Goal: Task Accomplishment & Management: Manage account settings

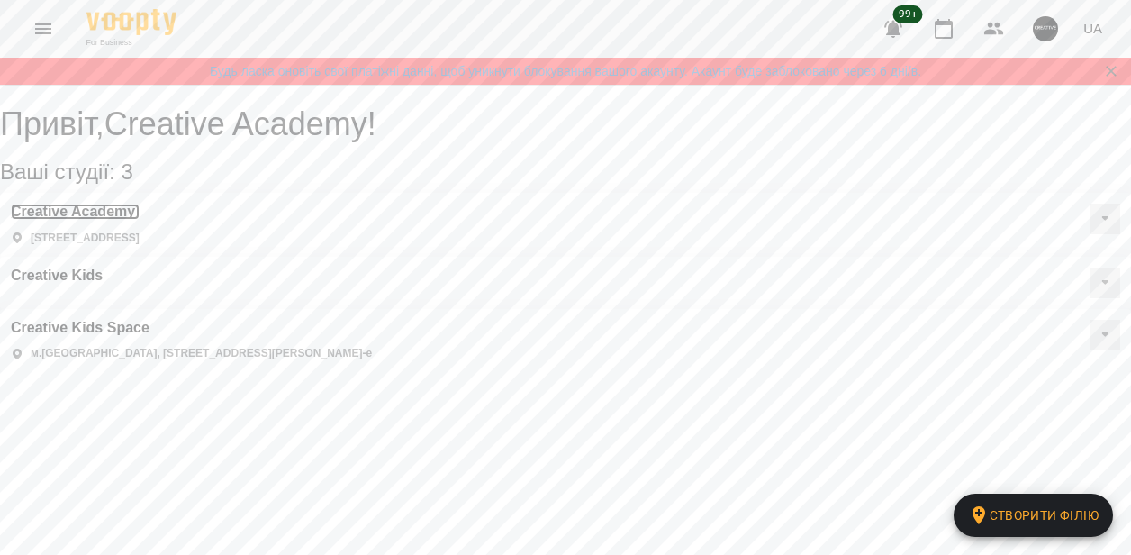
click at [103, 220] on h3 "Creative Academy" at bounding box center [75, 212] width 129 height 16
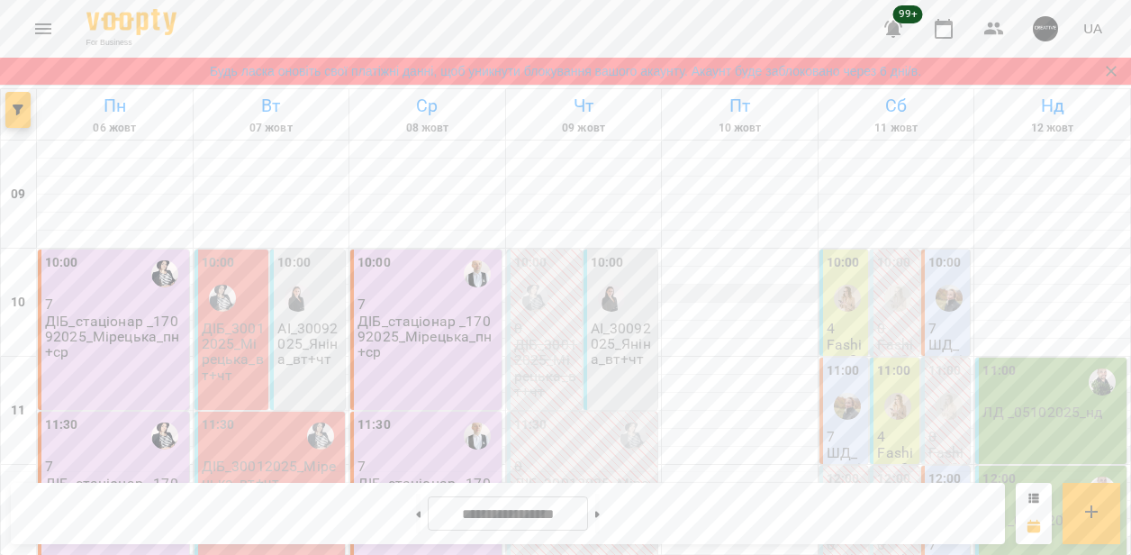
scroll to position [119, 0]
click at [600, 512] on icon at bounding box center [597, 514] width 5 height 7
type input "**********"
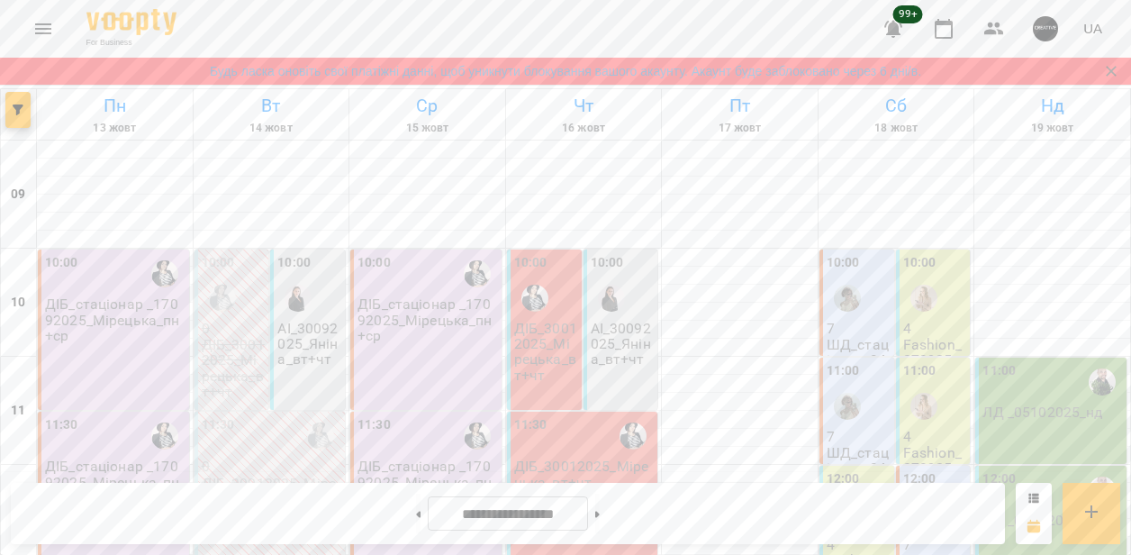
scroll to position [0, 0]
click at [1040, 29] on img "button" at bounding box center [1045, 28] width 25 height 25
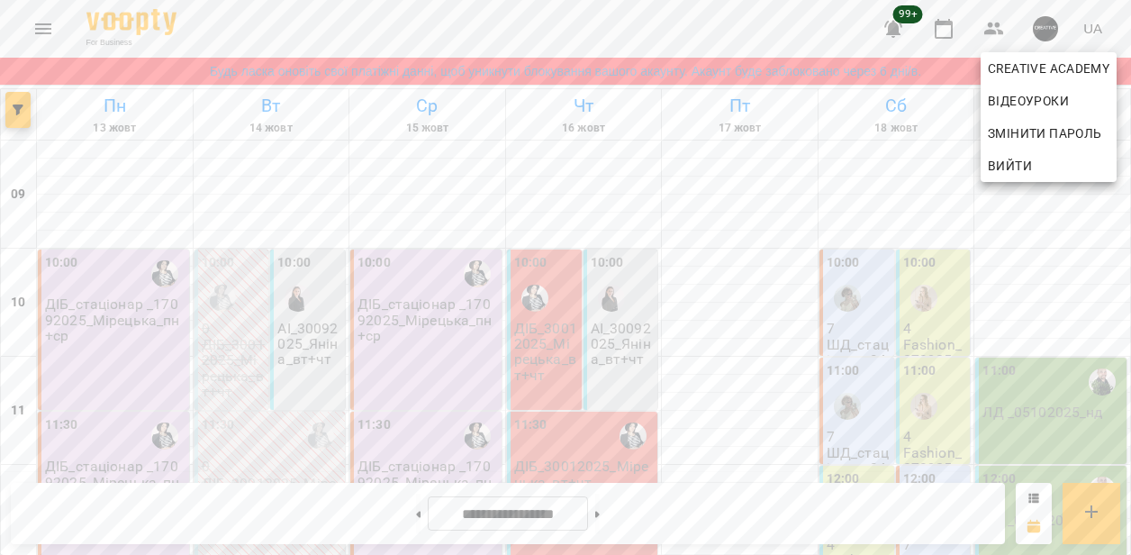
click at [840, 223] on div at bounding box center [565, 277] width 1131 height 555
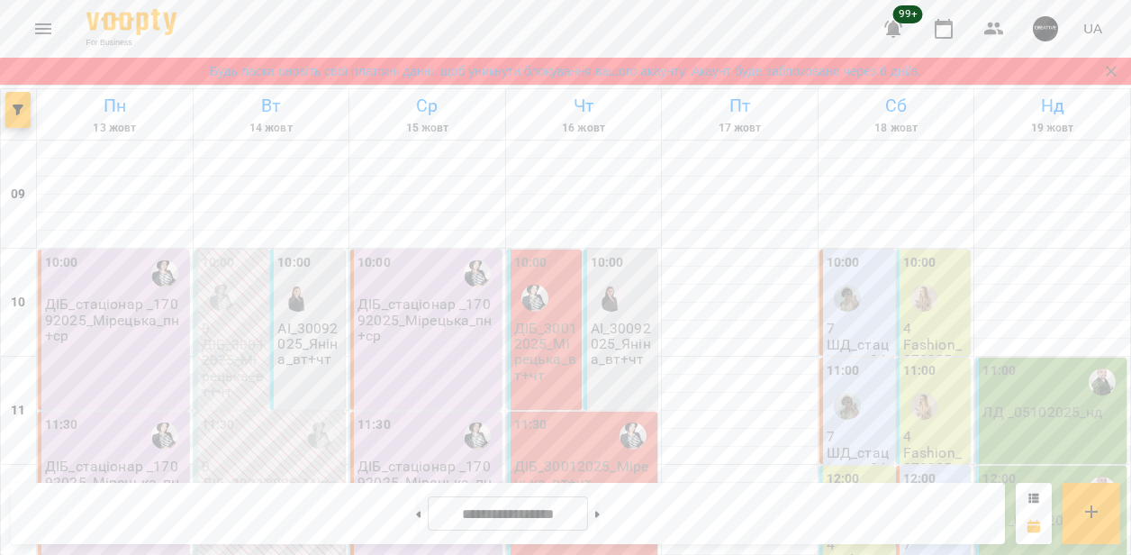
click at [46, 28] on icon "Menu" at bounding box center [43, 28] width 16 height 11
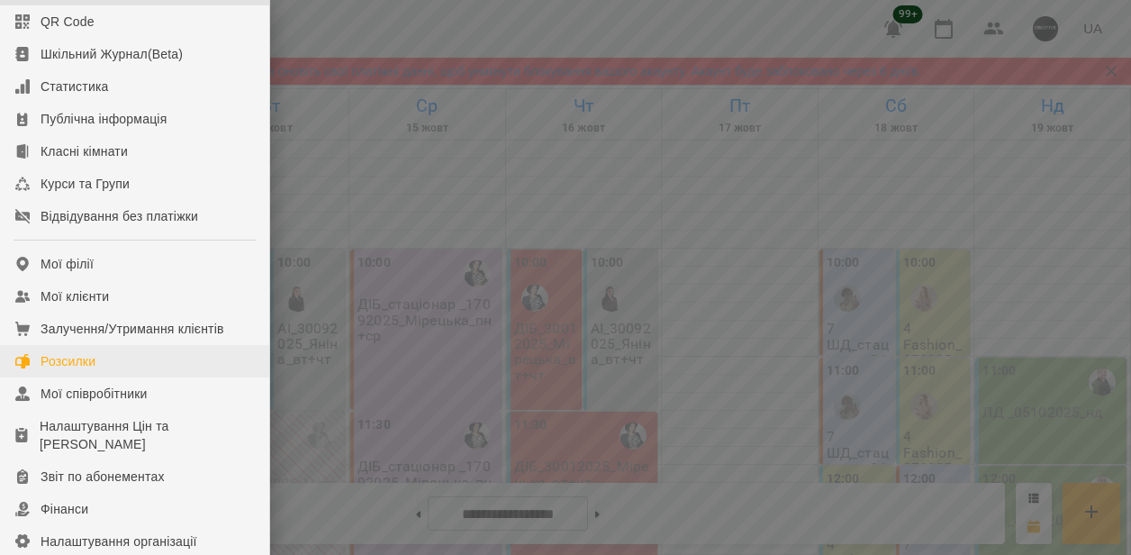
scroll to position [121, 0]
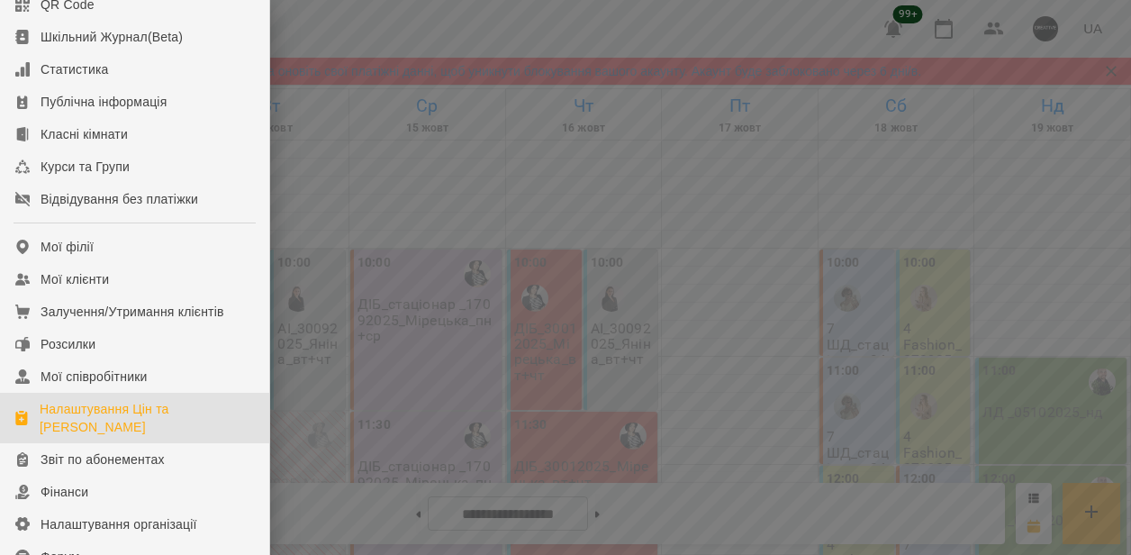
click at [84, 436] on div "Налаштування Цін та [PERSON_NAME]" at bounding box center [147, 418] width 215 height 36
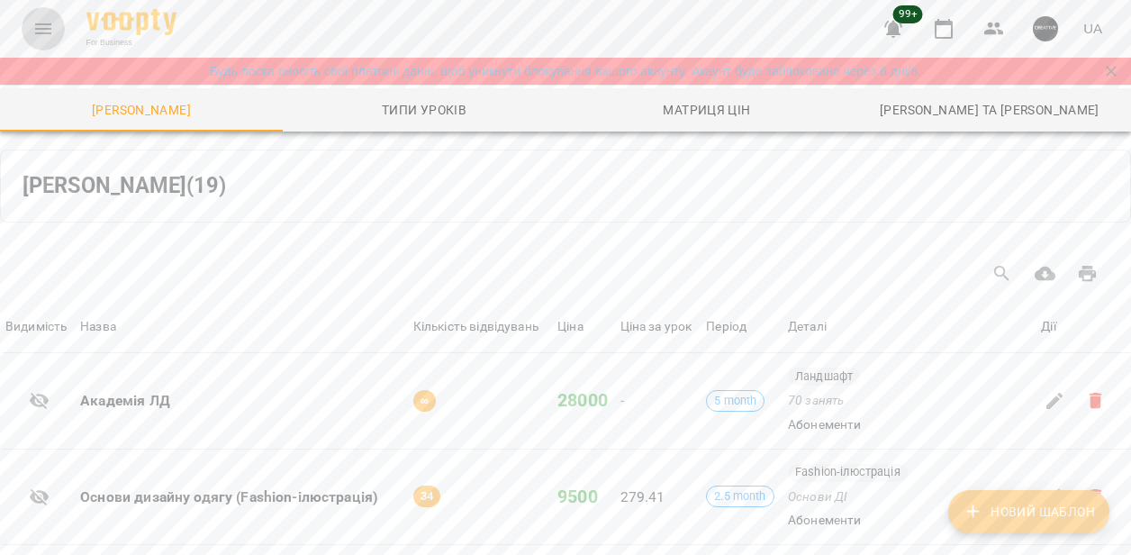
click at [39, 24] on icon "Menu" at bounding box center [43, 28] width 16 height 11
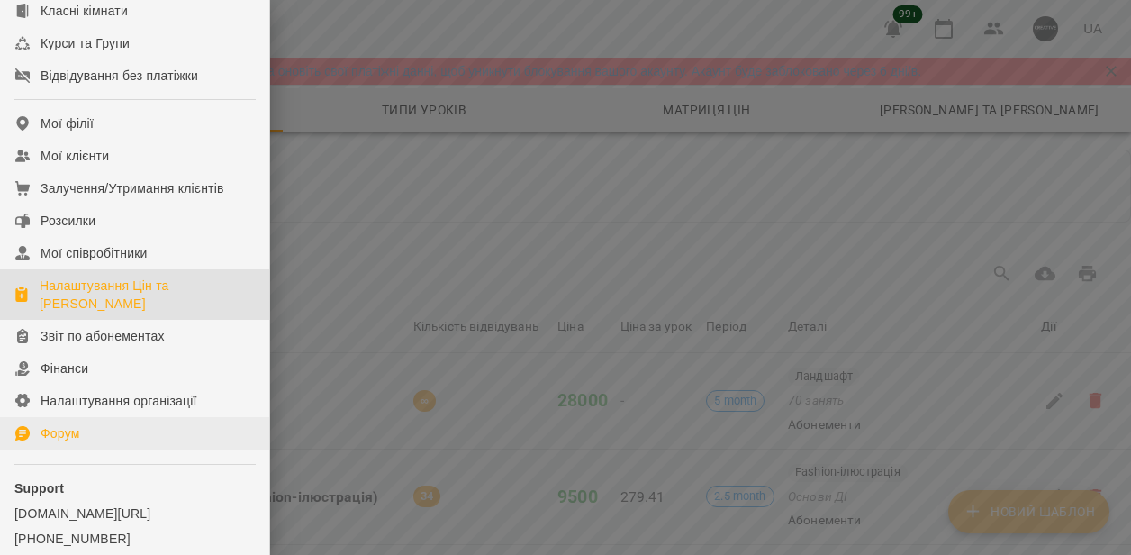
scroll to position [251, 0]
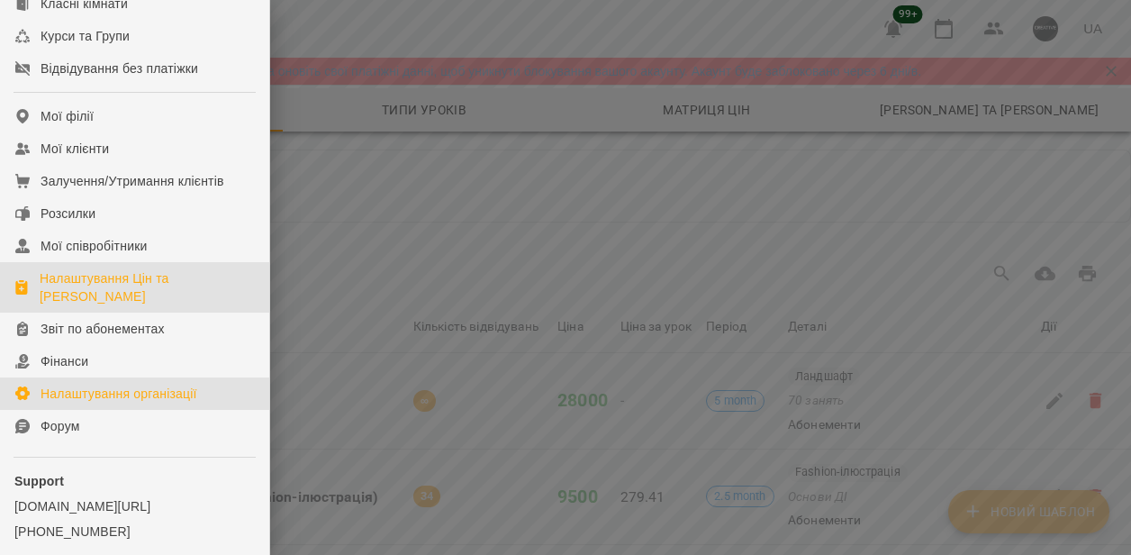
click at [136, 403] on div "Налаштування організації" at bounding box center [119, 394] width 157 height 18
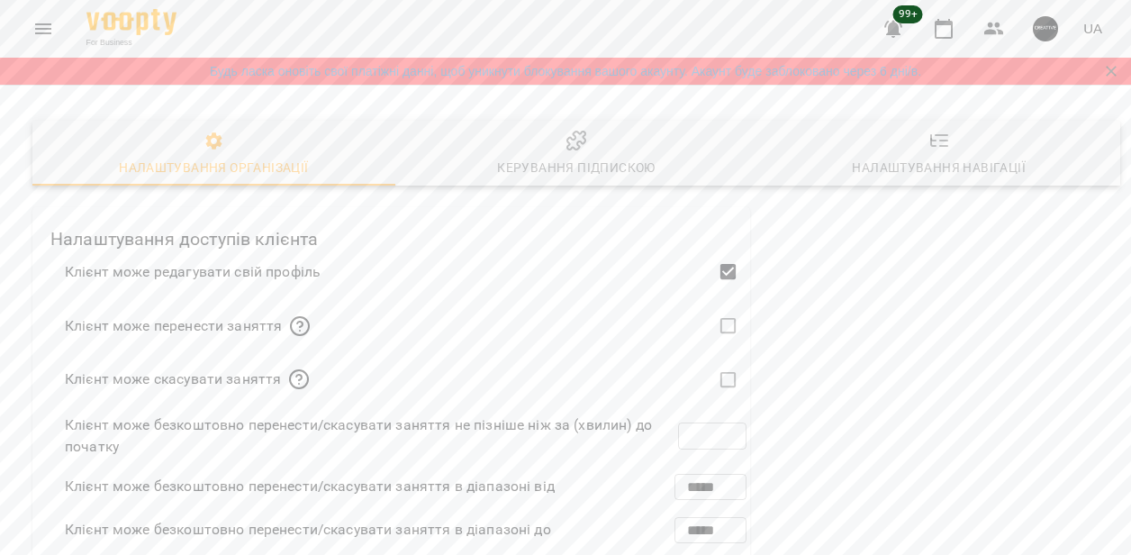
click at [582, 147] on icon "button" at bounding box center [577, 141] width 22 height 22
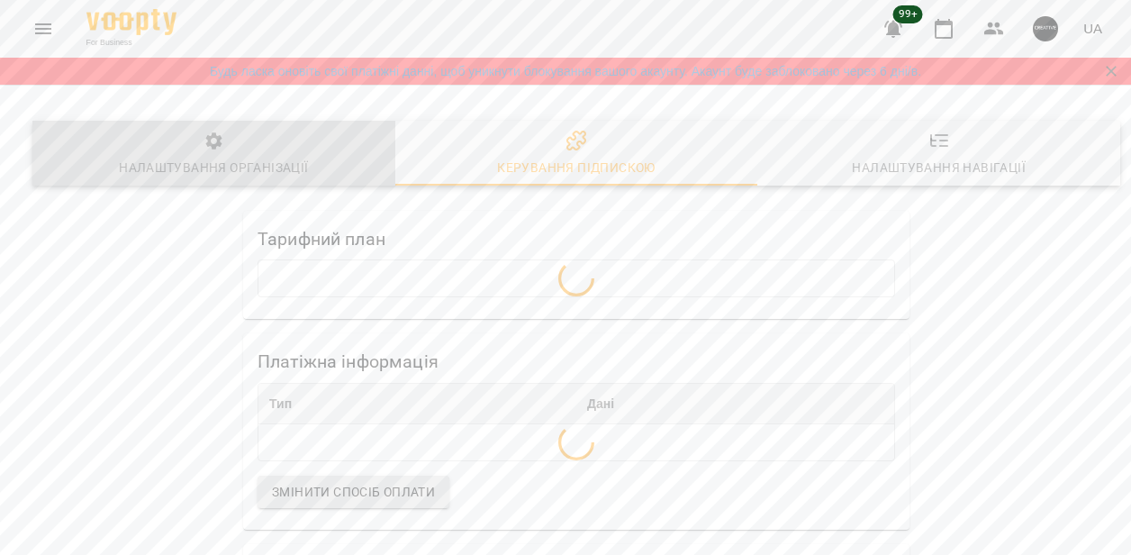
click at [158, 127] on button "Налаштування організації" at bounding box center [213, 153] width 363 height 65
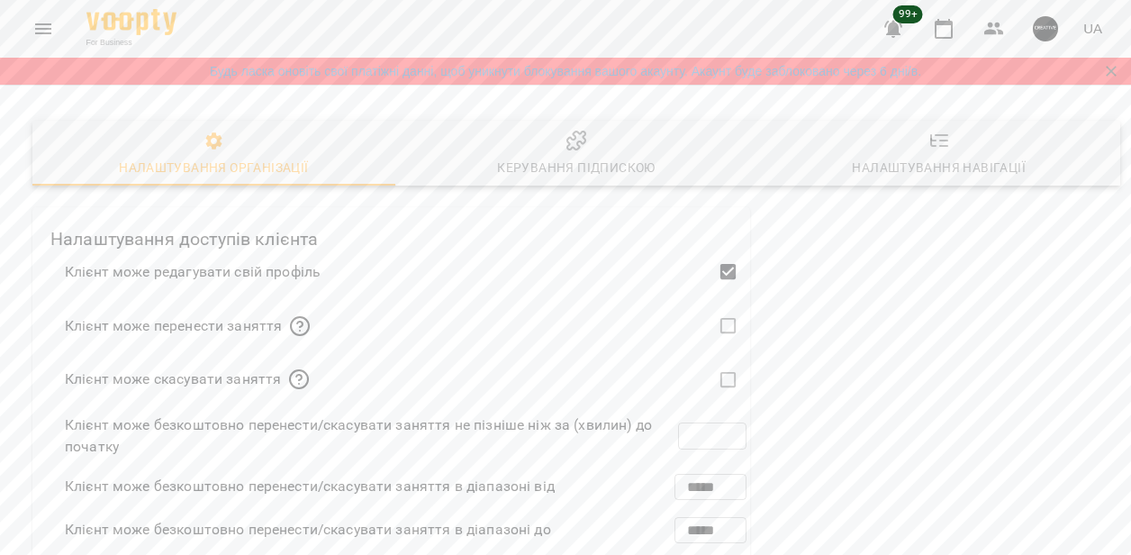
click at [965, 165] on div "Налаштування навігації" at bounding box center [939, 168] width 174 height 22
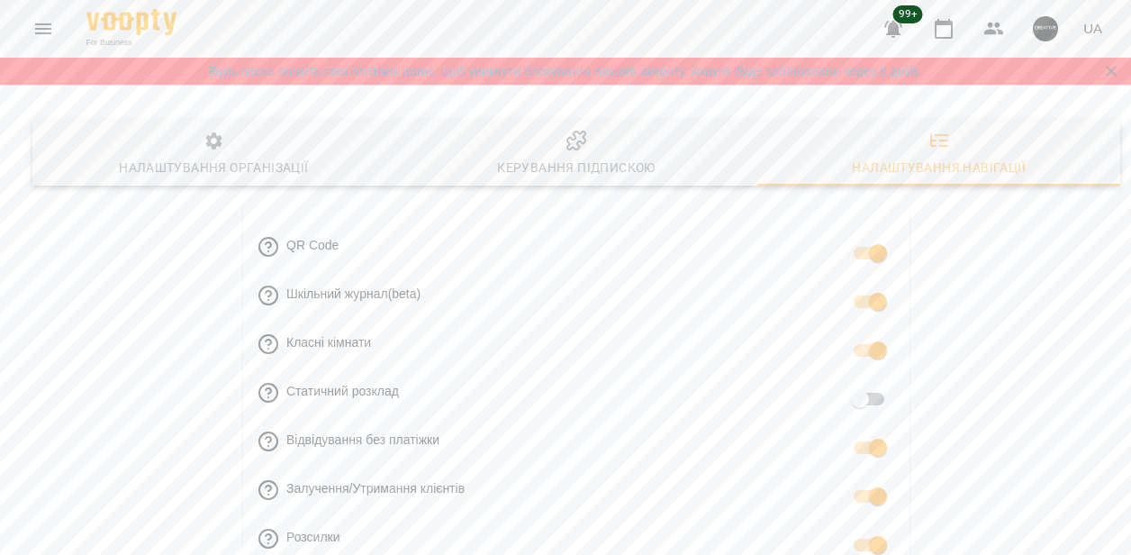
click at [579, 148] on icon "button" at bounding box center [576, 140] width 18 height 18
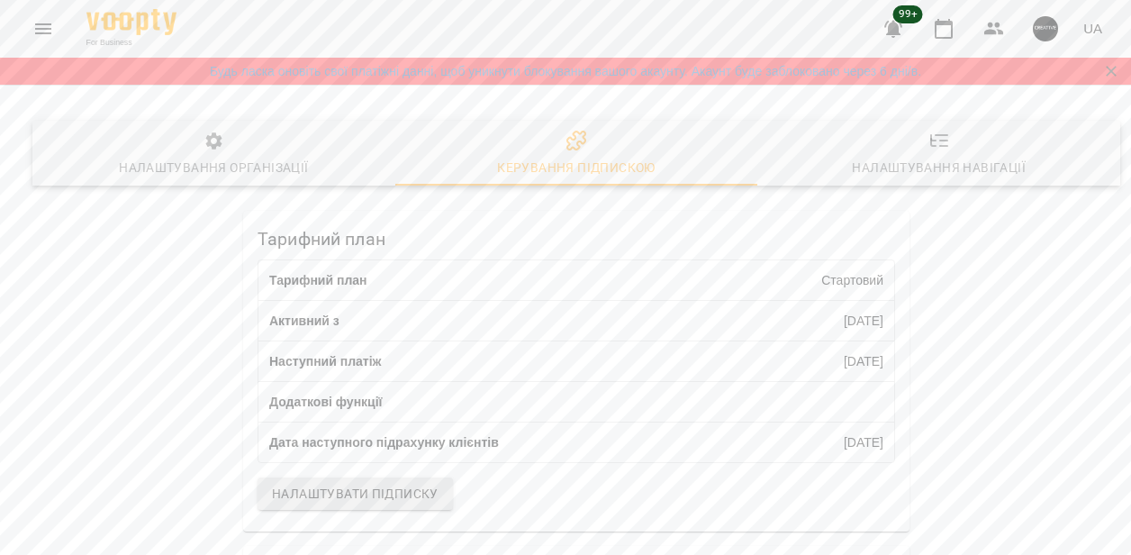
scroll to position [571, 0]
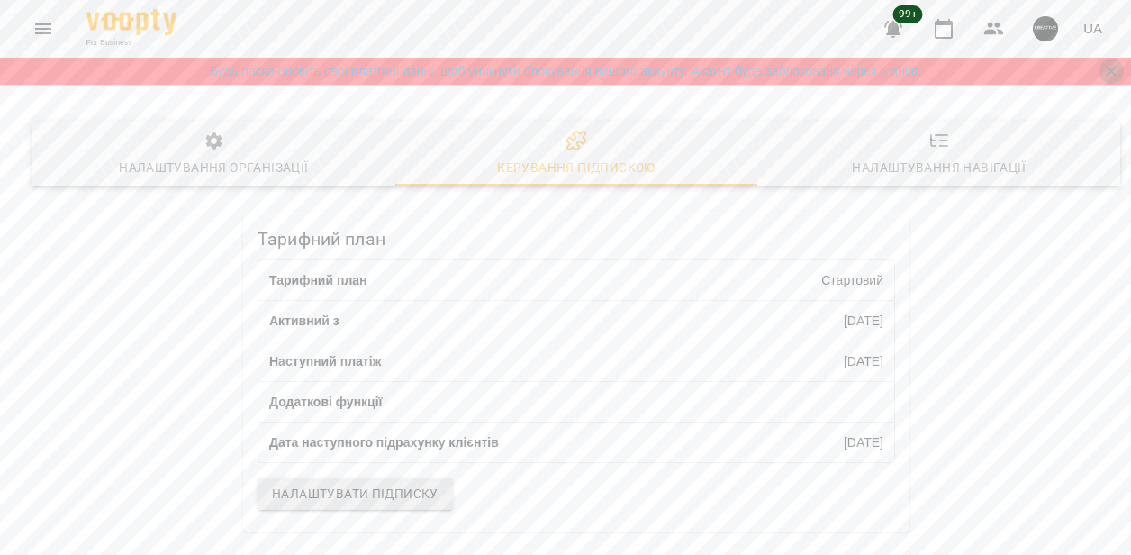
click at [1119, 71] on icon "Закрити сповіщення" at bounding box center [1111, 71] width 18 height 18
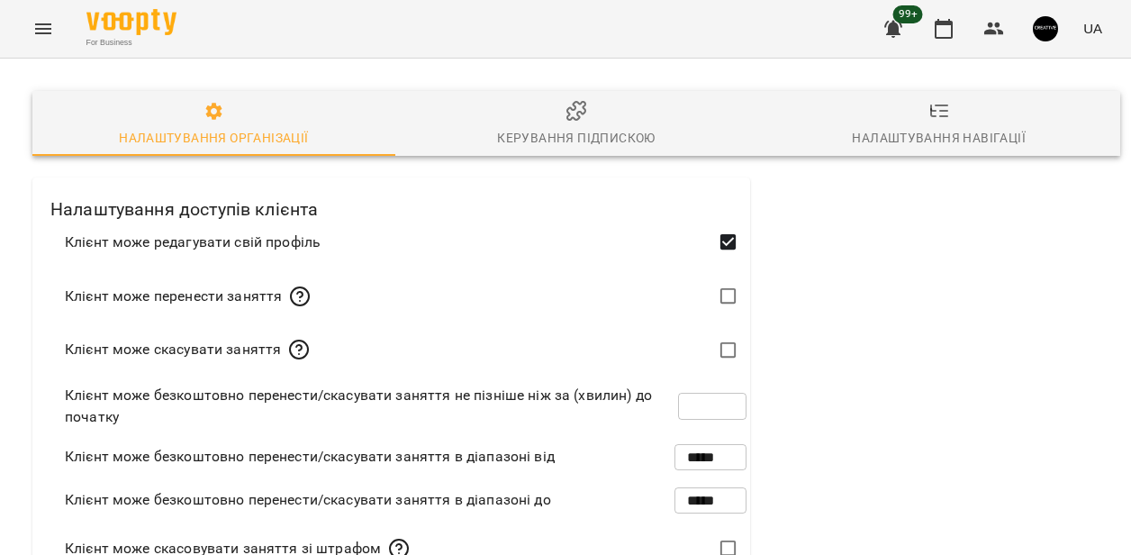
click at [603, 124] on span "Керування підпискою" at bounding box center [576, 124] width 341 height 49
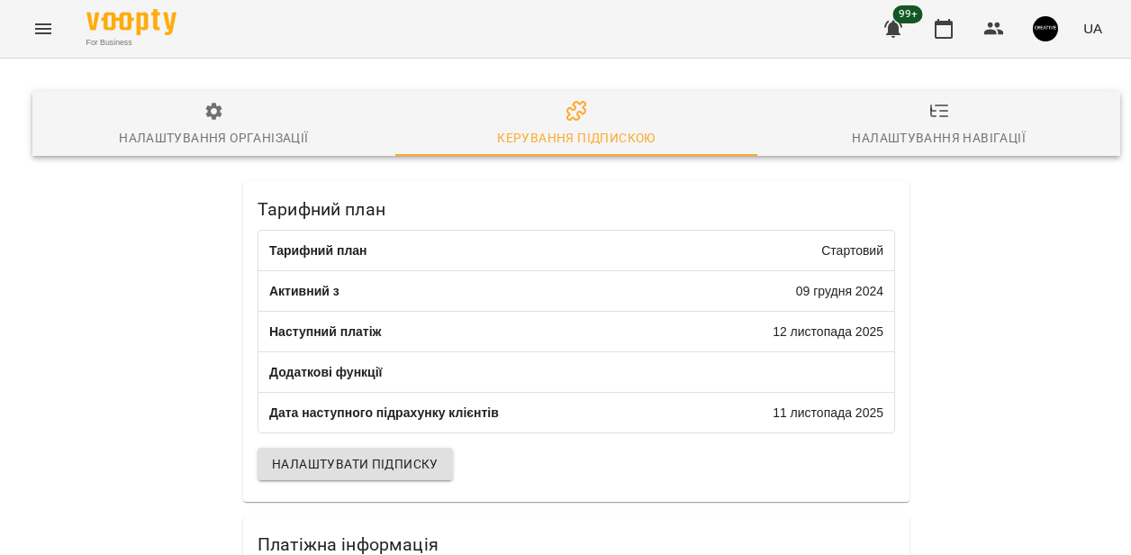
scroll to position [541, 0]
